Goal: Navigation & Orientation: Find specific page/section

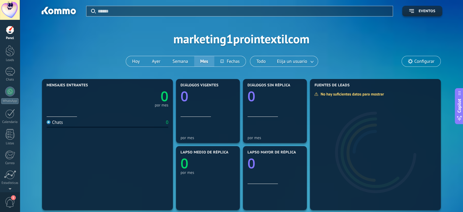
click at [7, 5] on div at bounding box center [10, 10] width 20 height 20
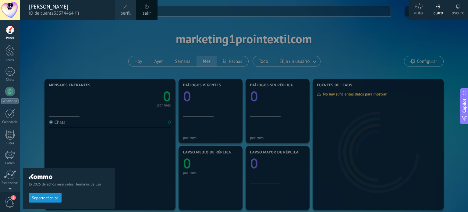
click at [147, 9] on span at bounding box center [146, 6] width 7 height 7
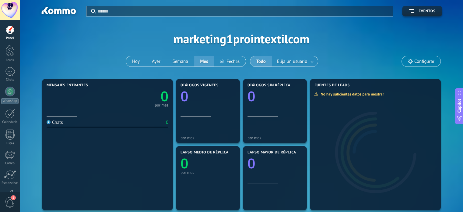
click at [12, 8] on div at bounding box center [10, 10] width 20 height 20
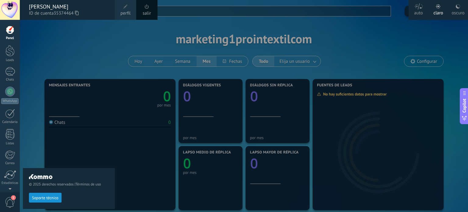
click at [84, 44] on div "© 2025 derechos reservados | Términos de uso Soporte técnico" at bounding box center [69, 116] width 92 height 192
click at [83, 47] on div "© 2025 derechos reservados | Términos de uso Soporte técnico" at bounding box center [69, 116] width 92 height 192
click at [76, 45] on div "© 2025 derechos reservados | Términos de uso Soporte técnico" at bounding box center [69, 116] width 92 height 192
click at [14, 5] on div at bounding box center [10, 10] width 20 height 20
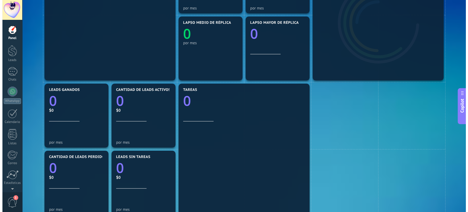
scroll to position [97, 0]
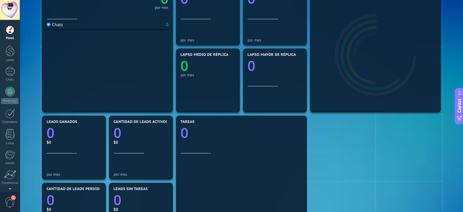
click at [10, 11] on div at bounding box center [10, 10] width 20 height 20
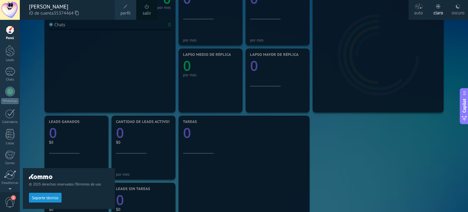
click at [76, 13] on icon at bounding box center [77, 13] width 4 height 5
click at [76, 11] on span "35374464" at bounding box center [66, 13] width 25 height 7
click at [78, 12] on icon at bounding box center [77, 13] width 4 height 5
